Goal: Find specific page/section: Find specific page/section

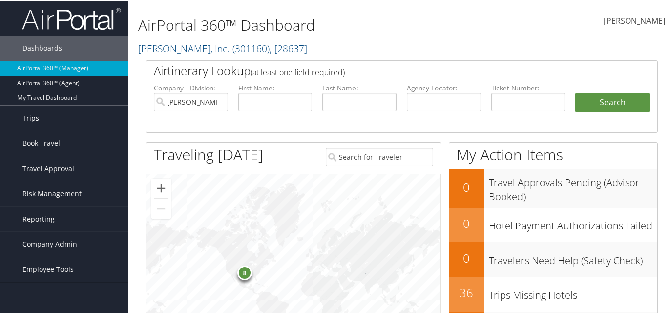
click at [47, 121] on link "Trips" at bounding box center [64, 117] width 128 height 25
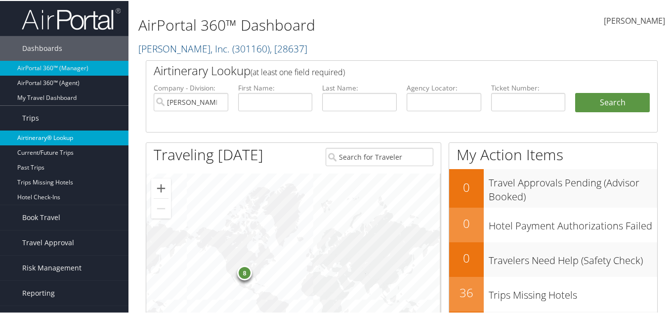
click at [43, 140] on link "Airtinerary® Lookup" at bounding box center [64, 136] width 128 height 15
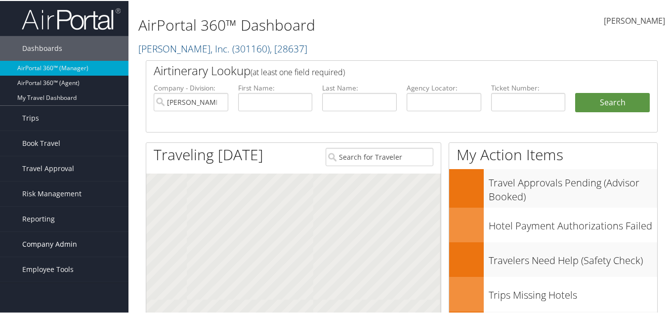
click at [51, 239] on span "Company Admin" at bounding box center [49, 243] width 55 height 25
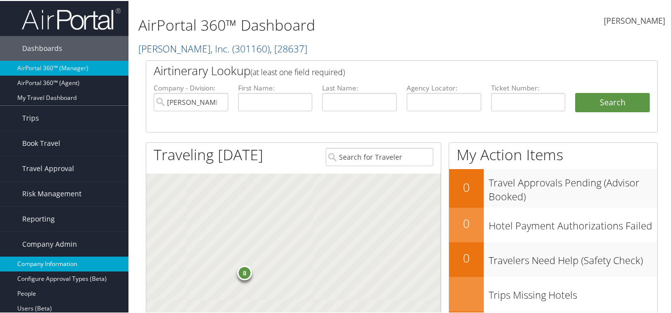
click at [56, 259] on link "Company Information" at bounding box center [64, 262] width 128 height 15
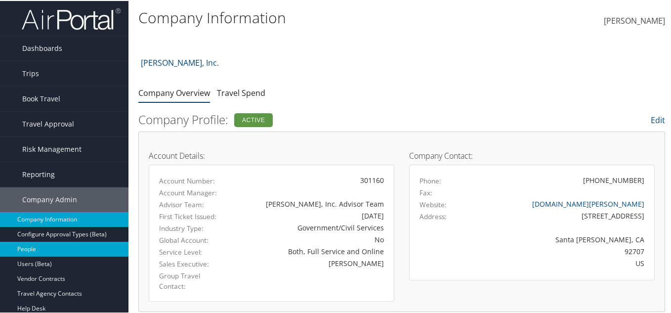
scroll to position [49, 0]
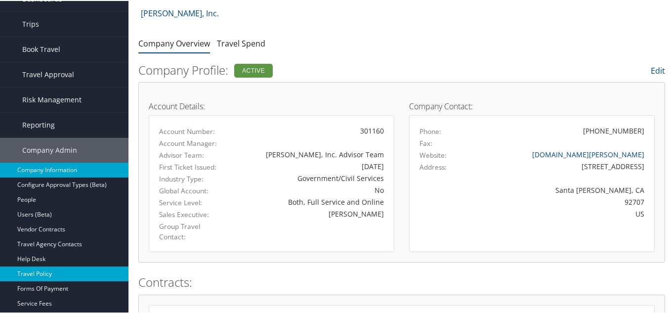
click at [55, 267] on link "Travel Policy" at bounding box center [64, 272] width 128 height 15
